Goal: Information Seeking & Learning: Learn about a topic

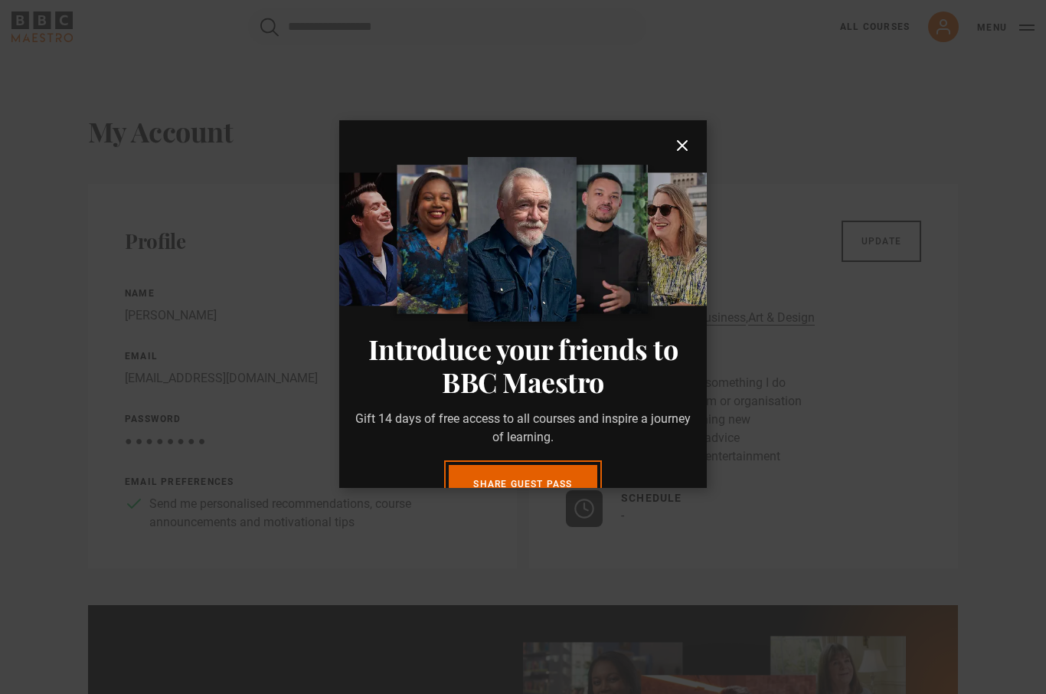
click at [673, 154] on icon "submit" at bounding box center [682, 145] width 18 height 18
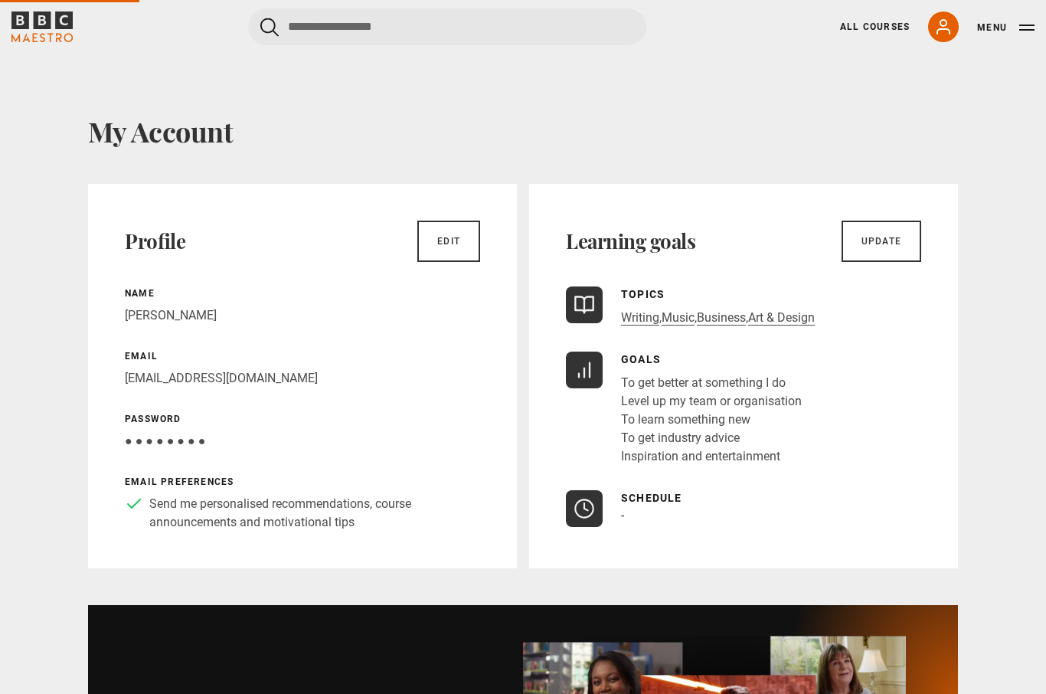
click at [884, 31] on link "All Courses" at bounding box center [875, 27] width 70 height 14
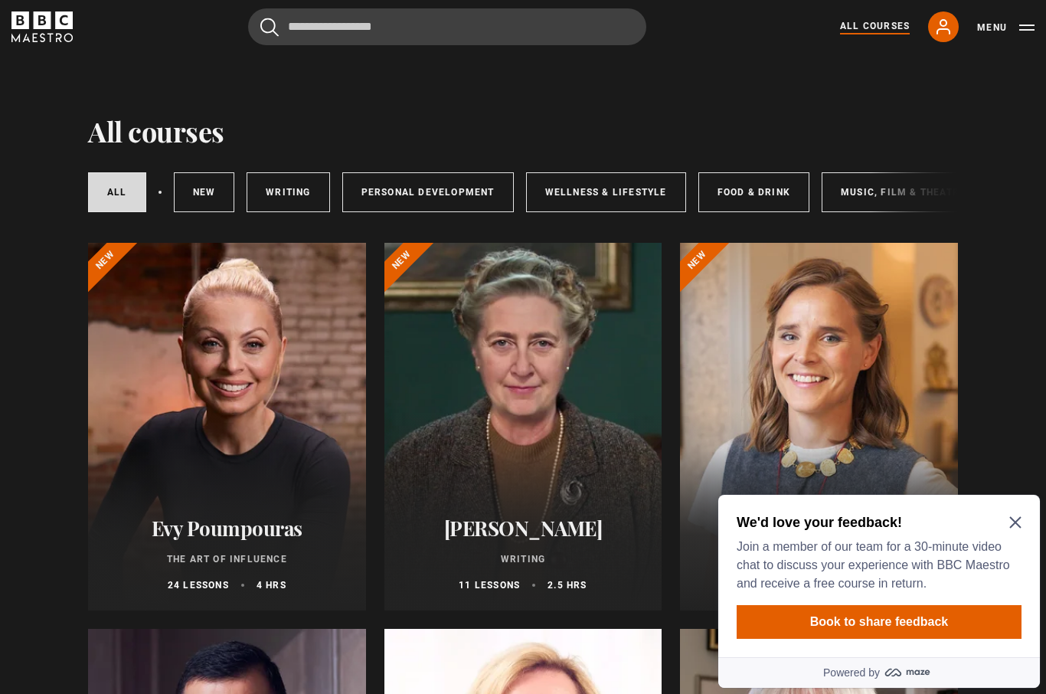
click at [1014, 526] on icon "Close Maze Prompt" at bounding box center [1015, 522] width 12 height 12
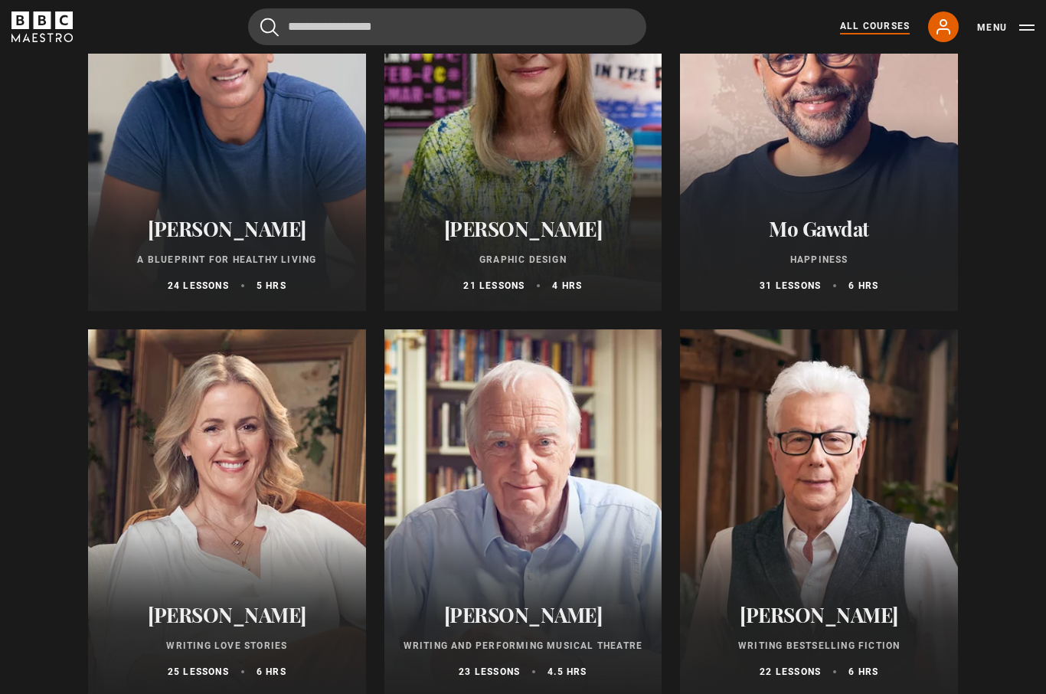
scroll to position [2622, 0]
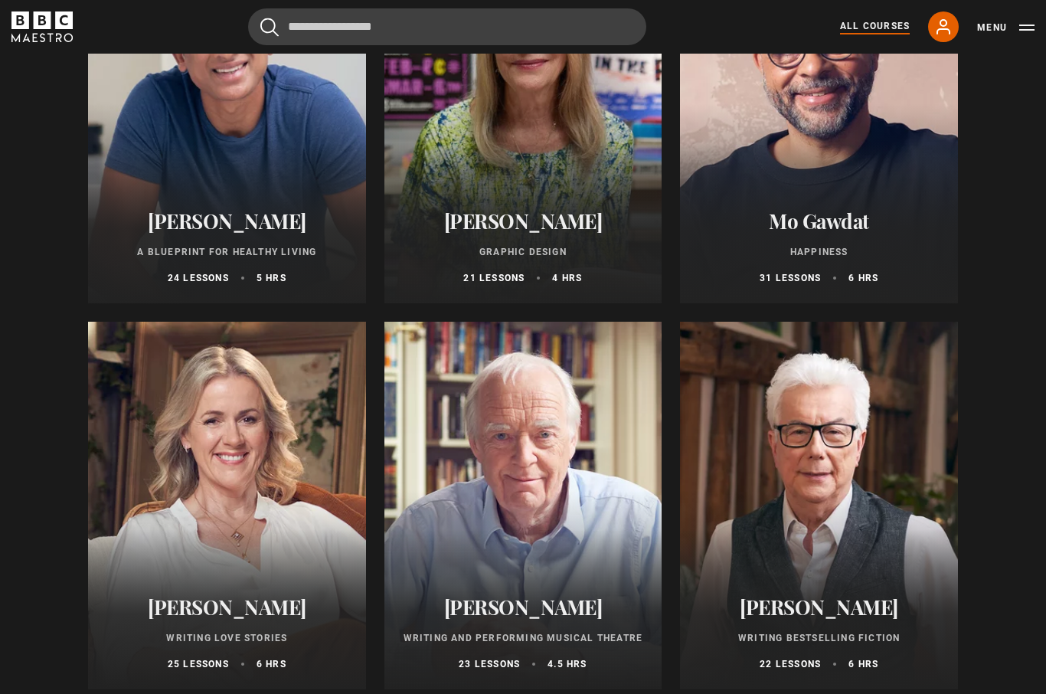
click at [577, 609] on h2 "[PERSON_NAME]" at bounding box center [523, 608] width 241 height 24
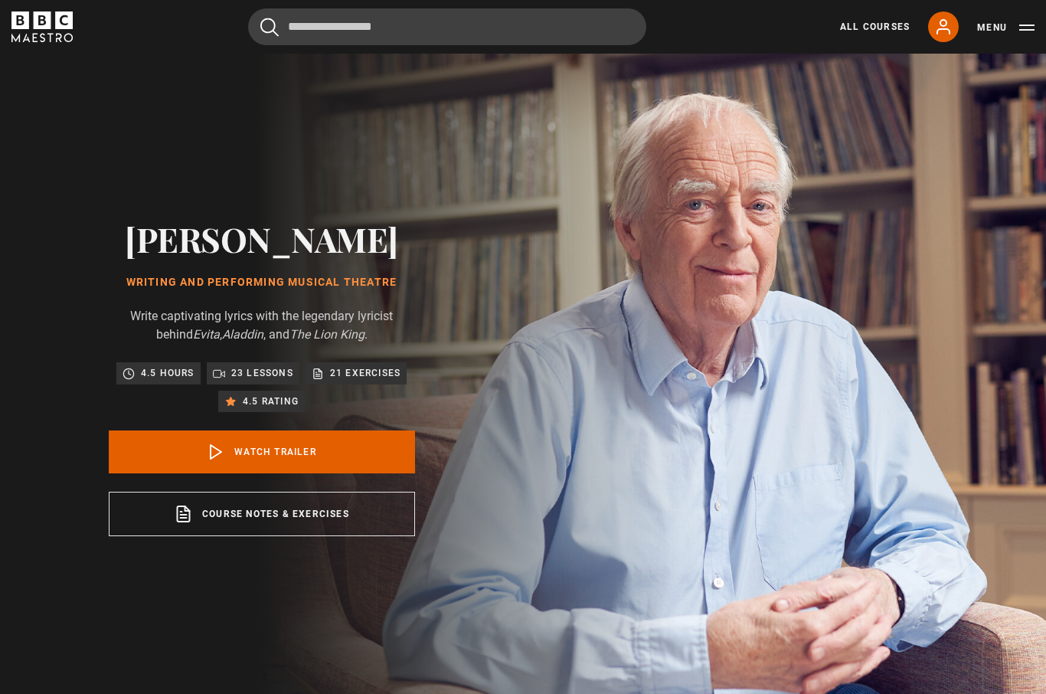
click at [262, 381] on p "23 lessons" at bounding box center [262, 372] width 62 height 15
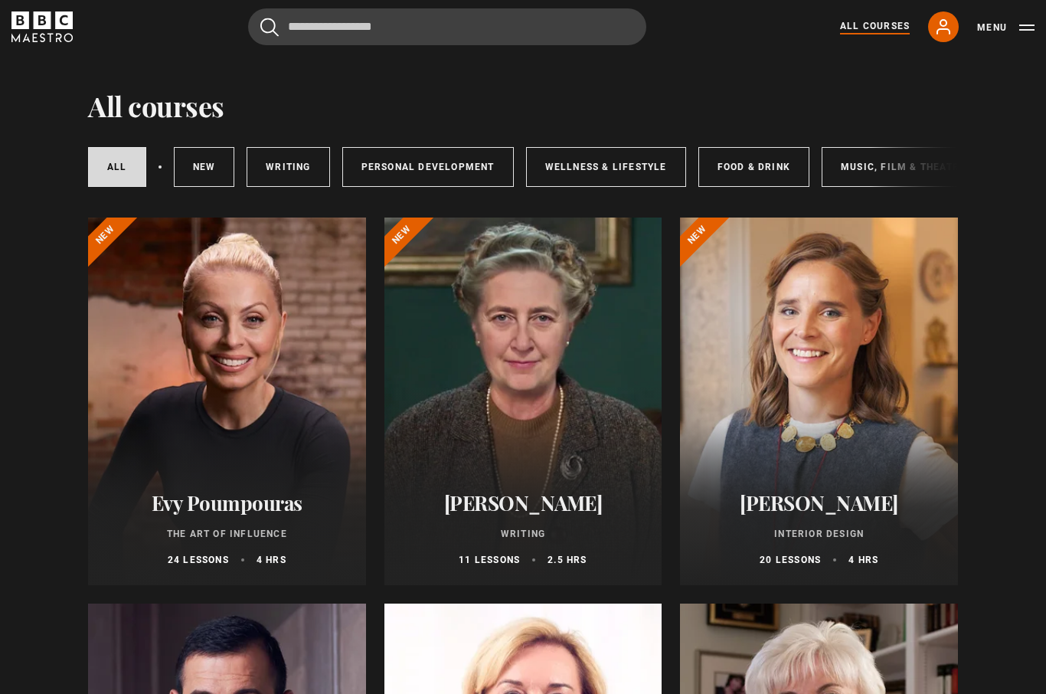
scroll to position [28, 0]
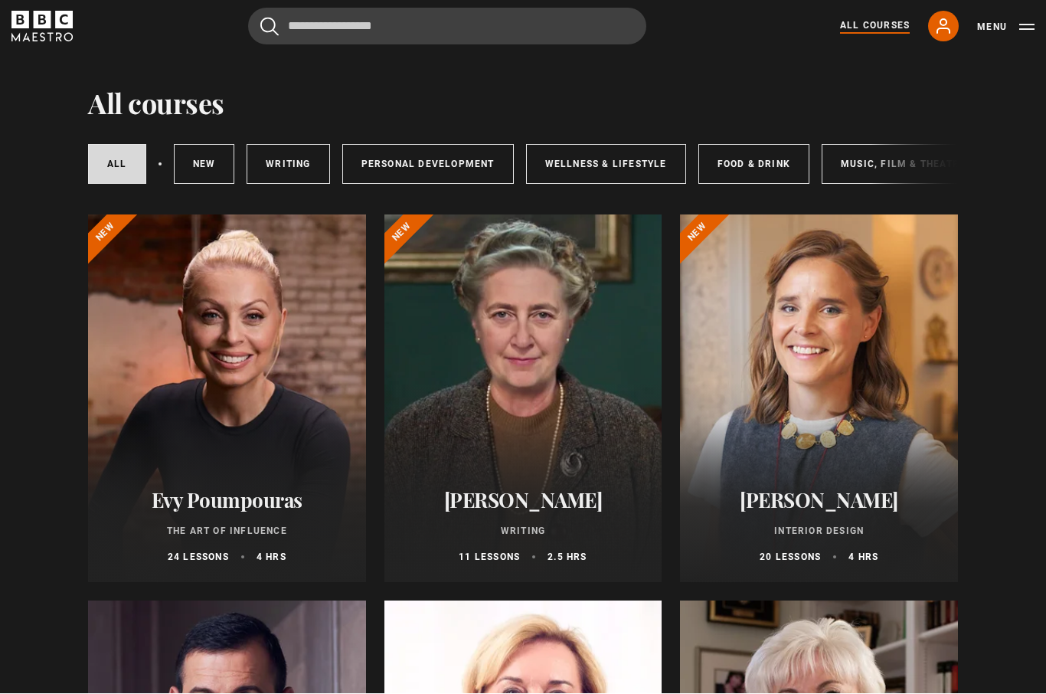
click at [886, 490] on h2 "[PERSON_NAME]" at bounding box center [818, 501] width 241 height 24
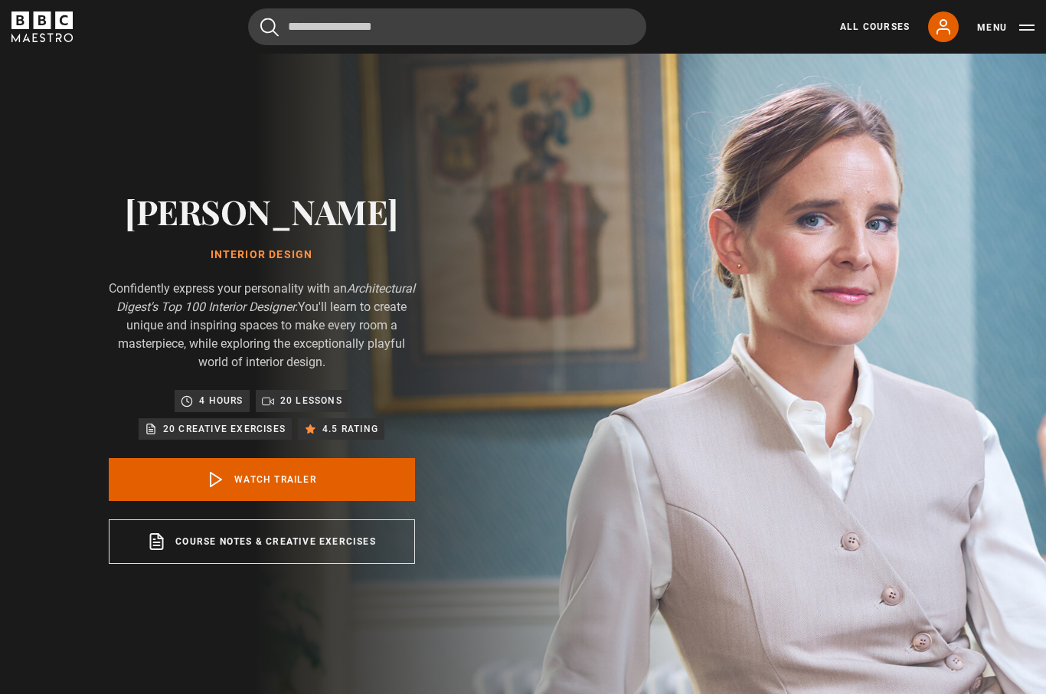
click at [356, 498] on link "Watch Trailer" at bounding box center [262, 479] width 306 height 43
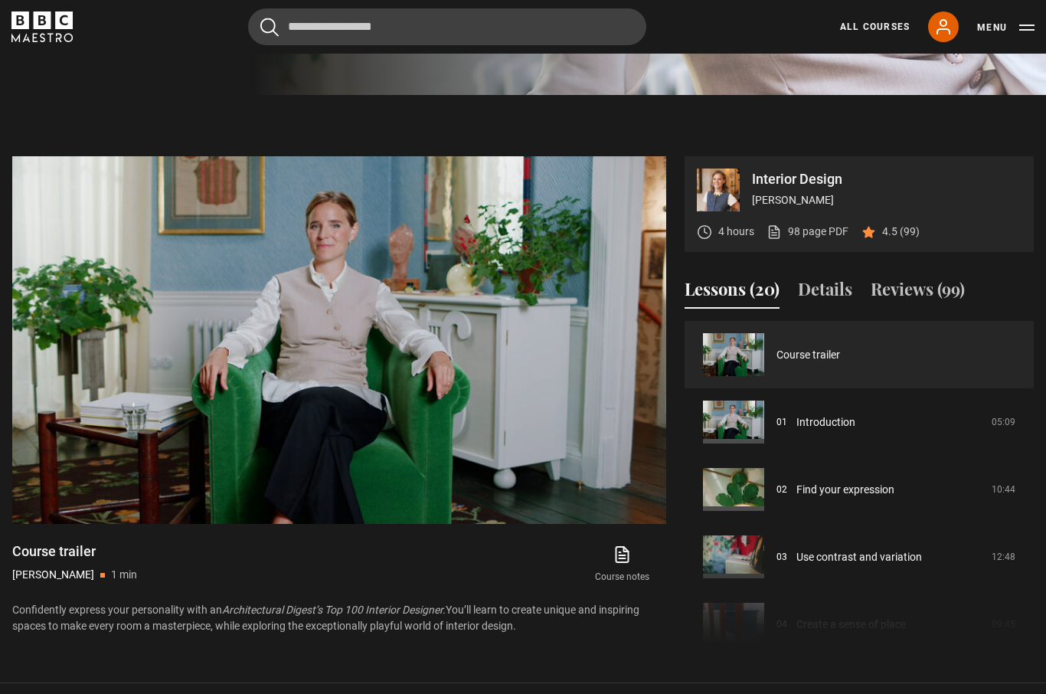
scroll to position [606, 0]
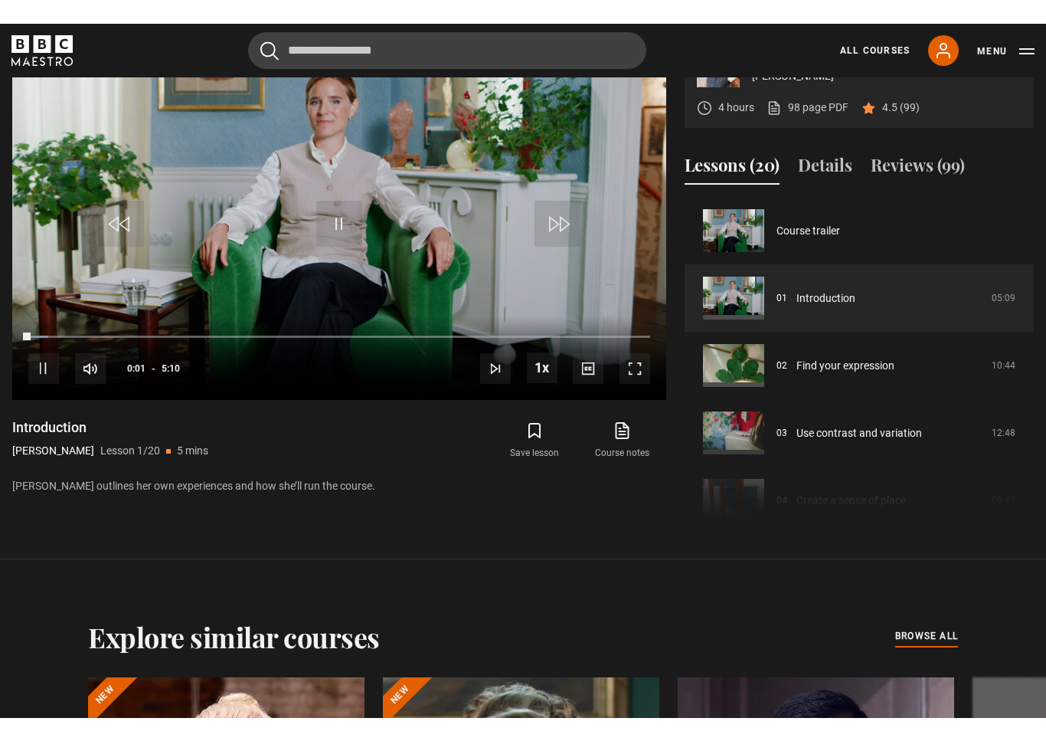
scroll to position [18, 0]
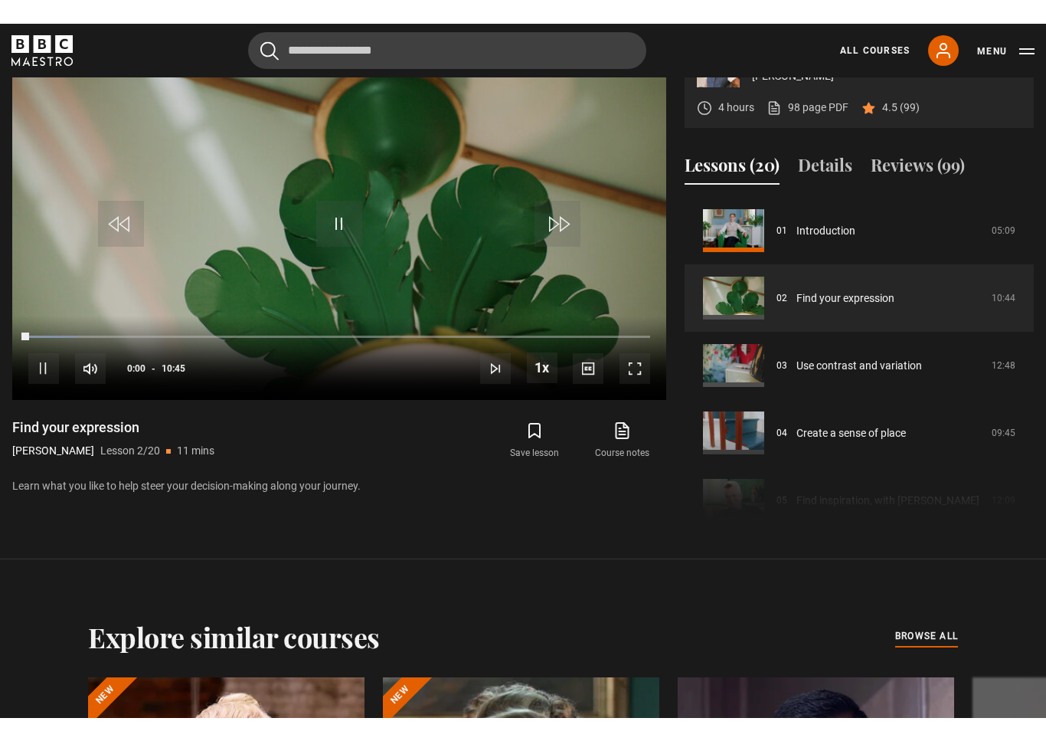
scroll to position [18, 0]
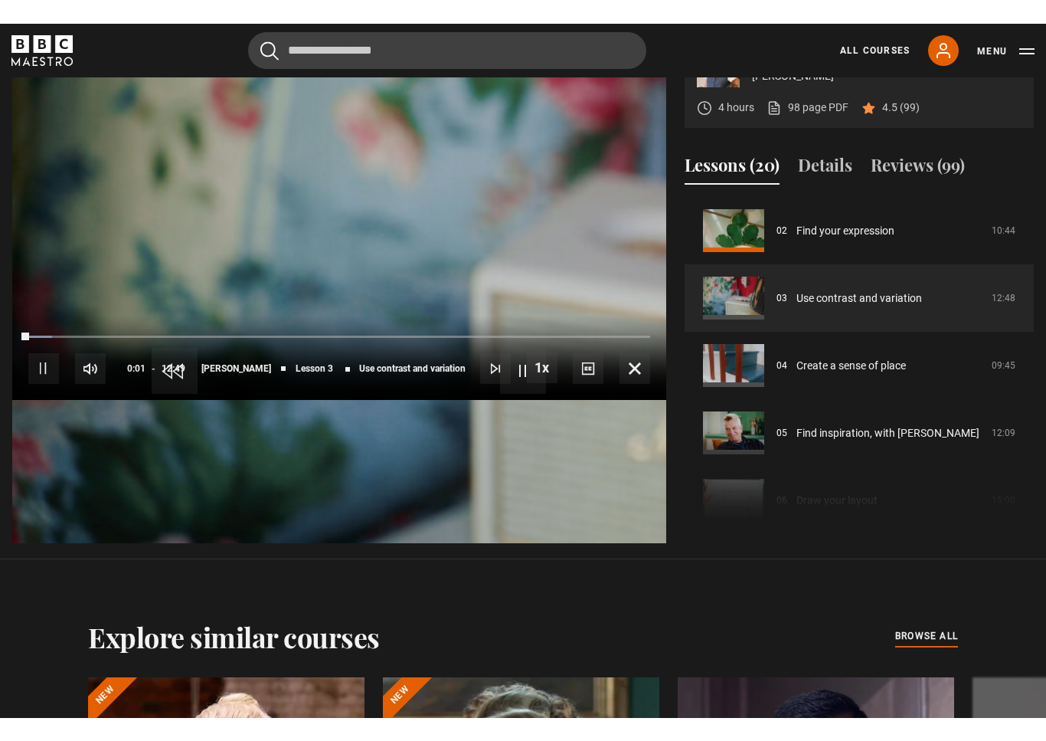
scroll to position [18, 0]
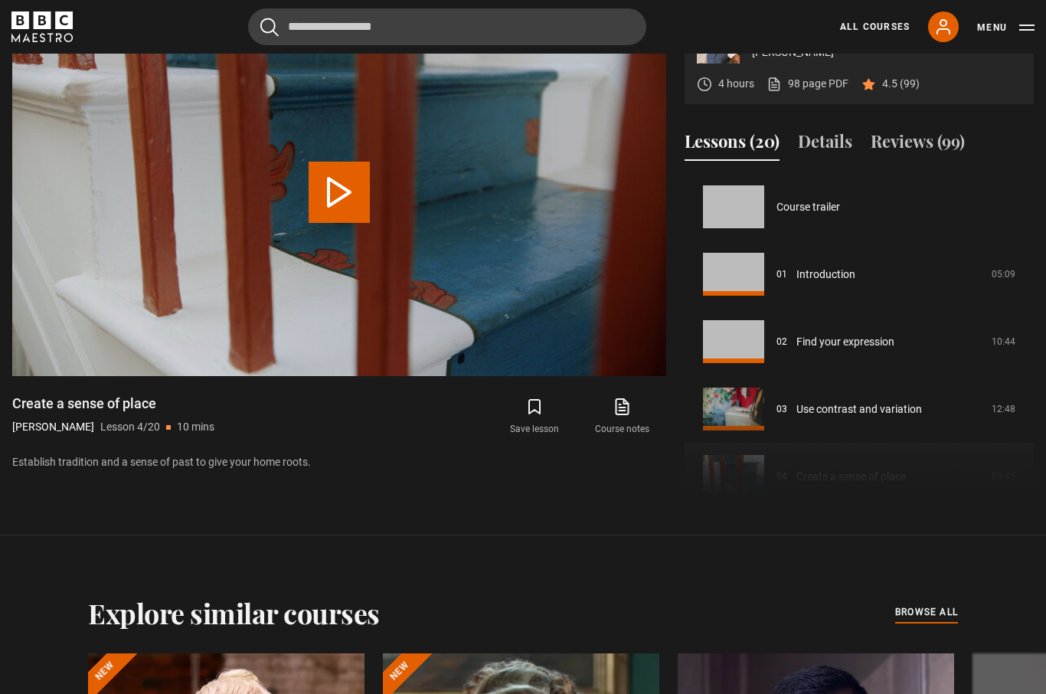
scroll to position [202, 0]
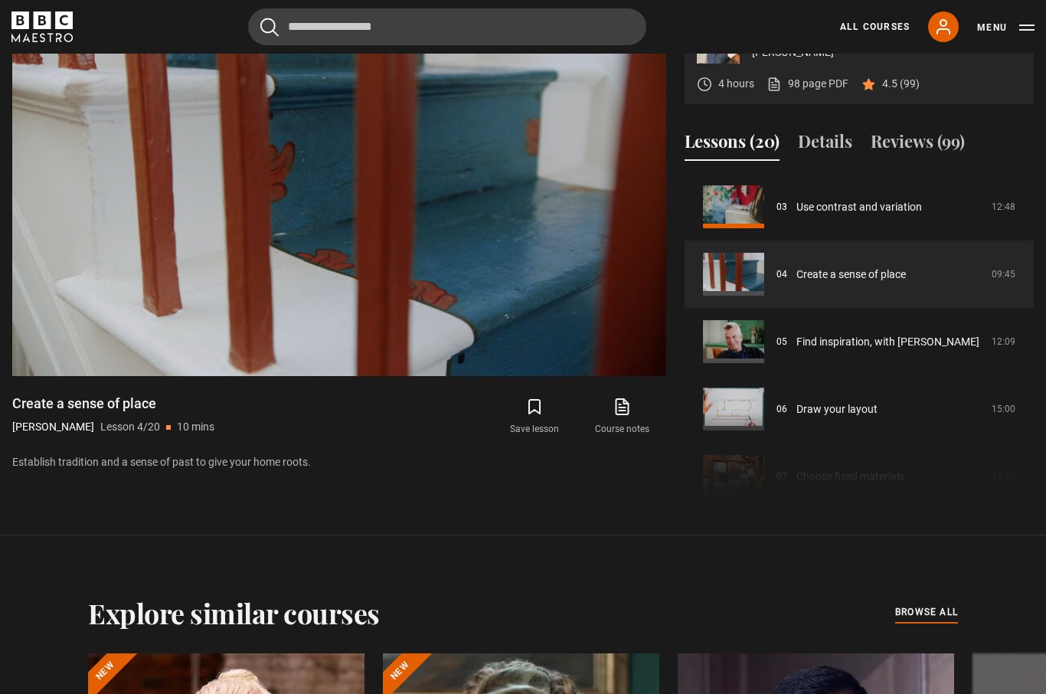
click at [561, 288] on video-js "Video Player is loading. Play Lesson Create a sense of place 10s Skip Back 10 s…" at bounding box center [339, 192] width 654 height 368
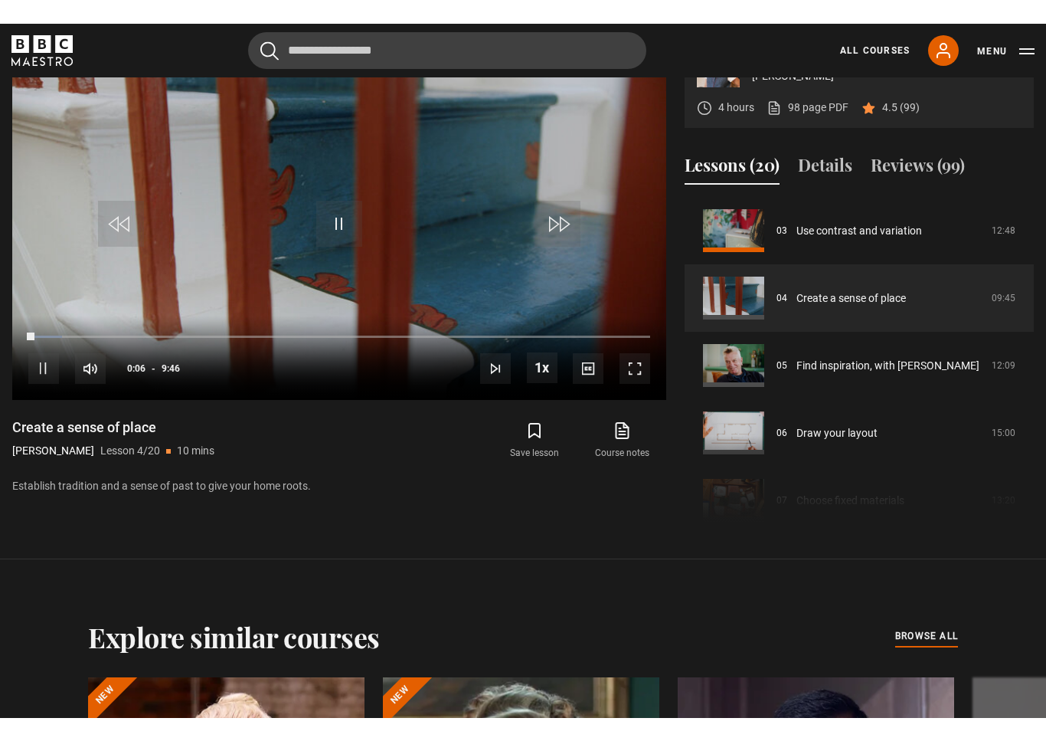
scroll to position [18, 0]
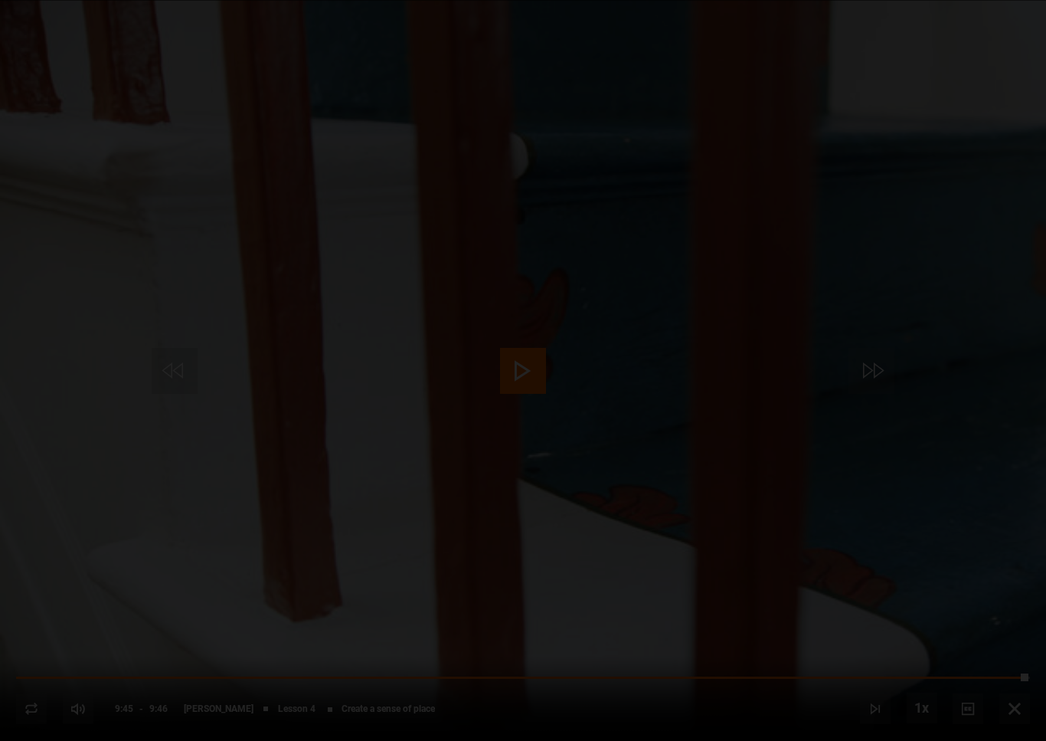
click at [340, 307] on div "Lesson Completed Up next Find inspiration, with Nicky Haslam Cancel Do you want…" at bounding box center [523, 370] width 1046 height 741
